Goal: Find specific page/section: Find specific page/section

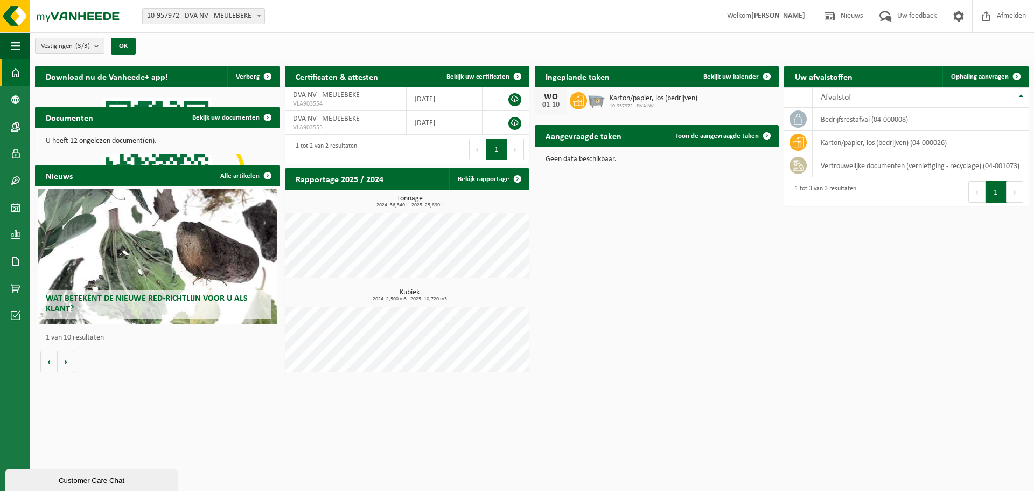
drag, startPoint x: 94, startPoint y: 138, endPoint x: 109, endPoint y: 137, distance: 15.1
click at [94, 138] on p "U heeft 12 ongelezen document(en)." at bounding box center [157, 141] width 223 height 8
click at [230, 117] on span "Bekijk uw documenten" at bounding box center [225, 117] width 67 height 7
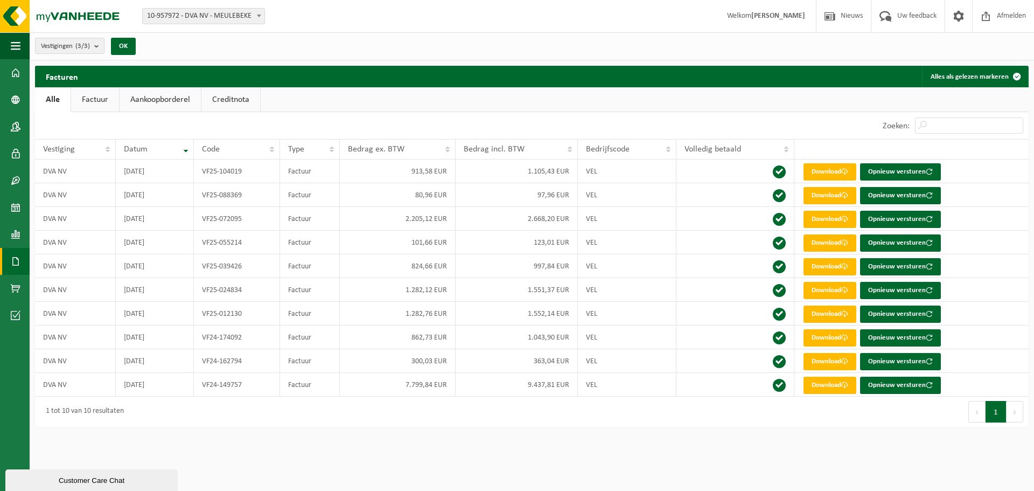
click at [102, 103] on link "Factuur" at bounding box center [95, 99] width 48 height 25
click at [169, 94] on link "Aankoopborderel" at bounding box center [161, 99] width 81 height 25
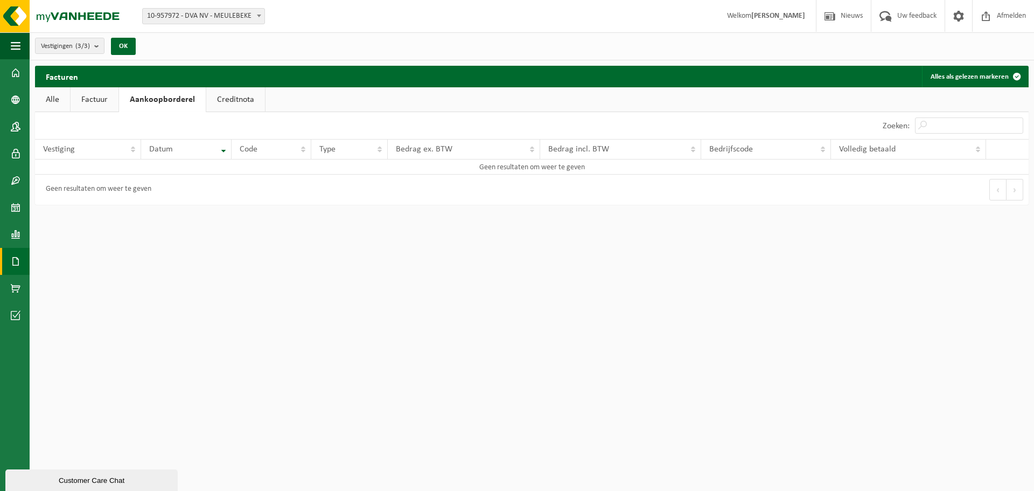
click at [239, 98] on link "Creditnota" at bounding box center [235, 99] width 59 height 25
click at [54, 97] on link "Alle" at bounding box center [52, 99] width 35 height 25
